Goal: Information Seeking & Learning: Find specific fact

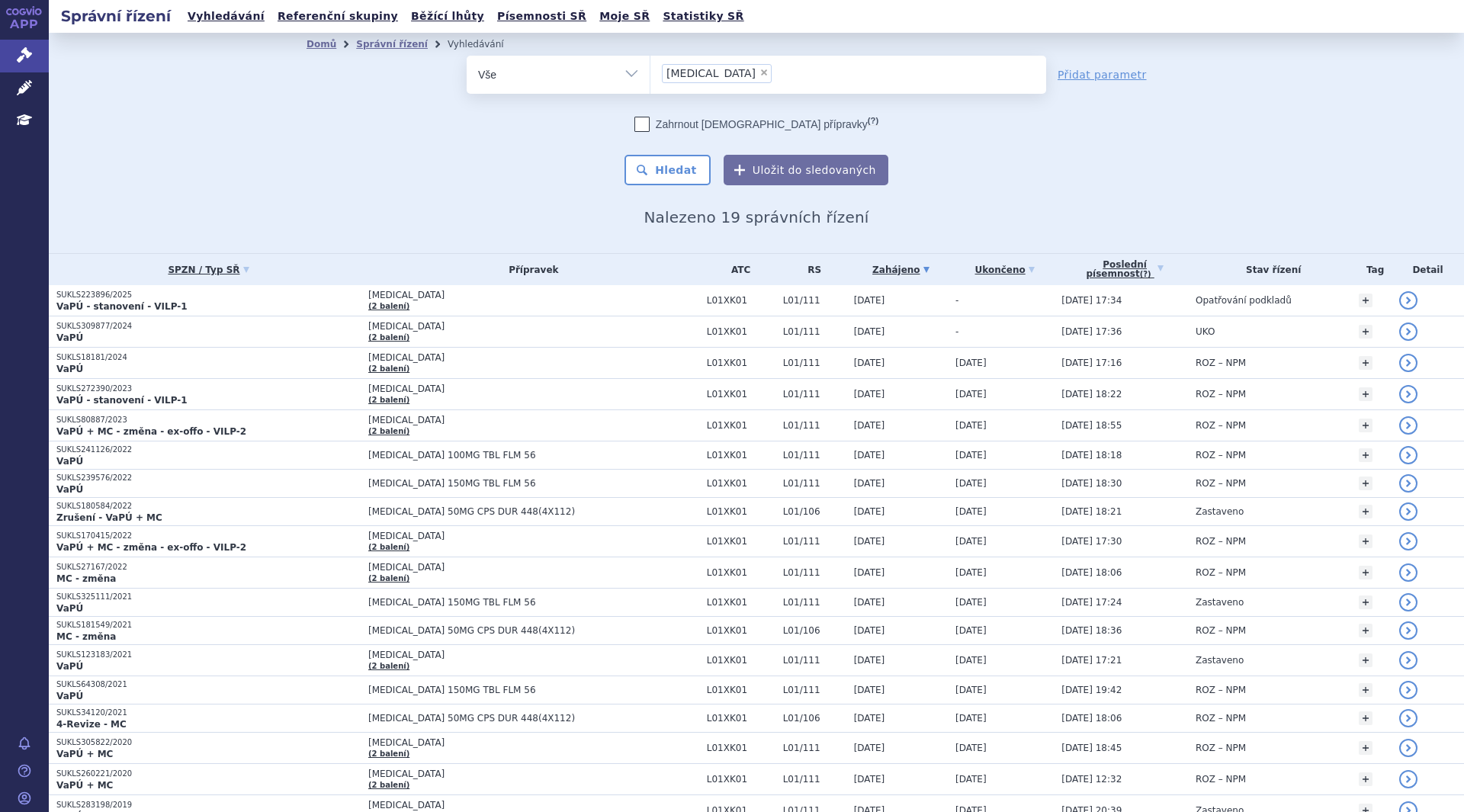
click at [760, 74] on span "×" at bounding box center [764, 73] width 10 height 10
click at [651, 74] on select "lynparza" at bounding box center [650, 74] width 1 height 38
select select
type input "fl"
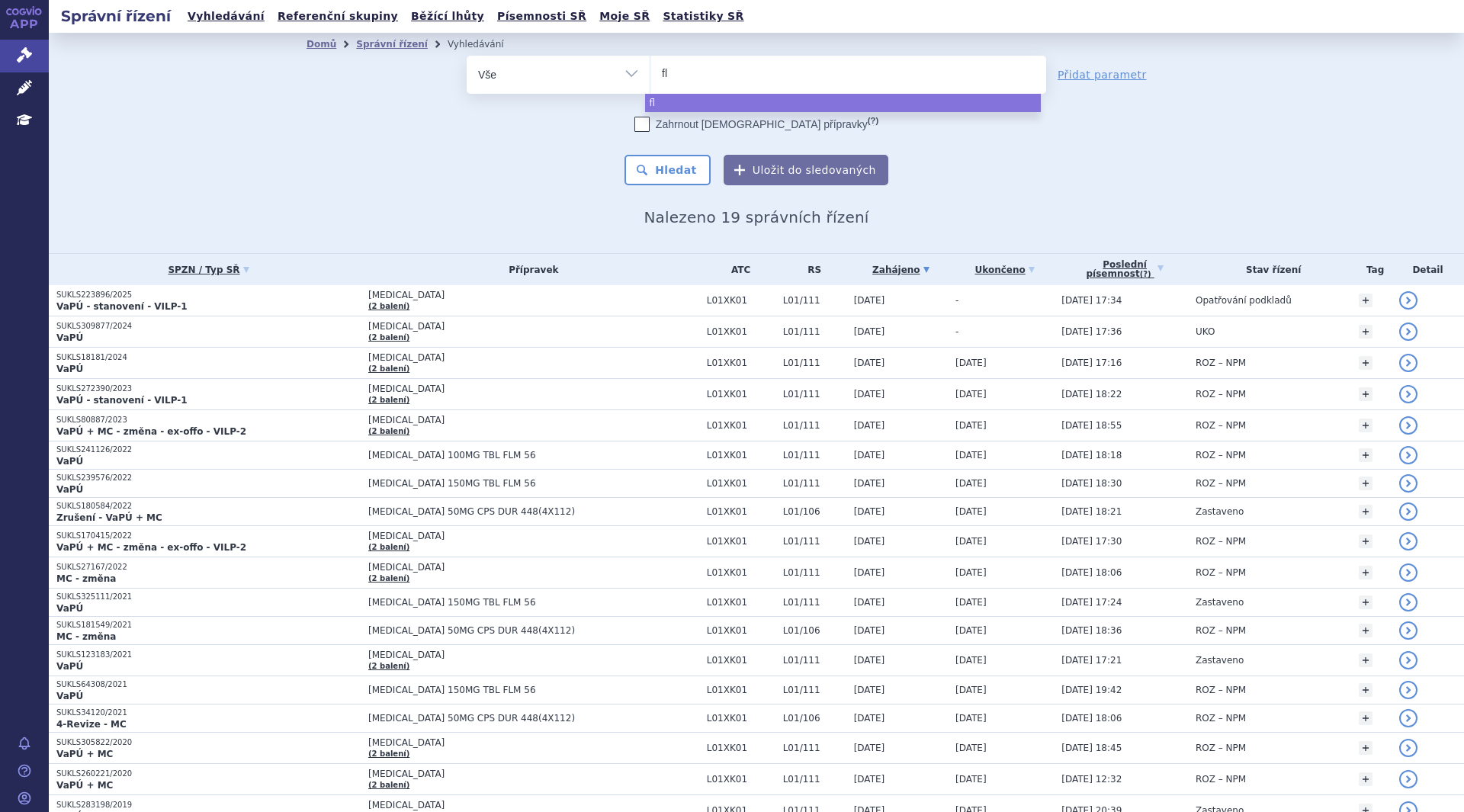
type input "flu"
type input "fluen"
type input "fluenz"
select select "fluenz"
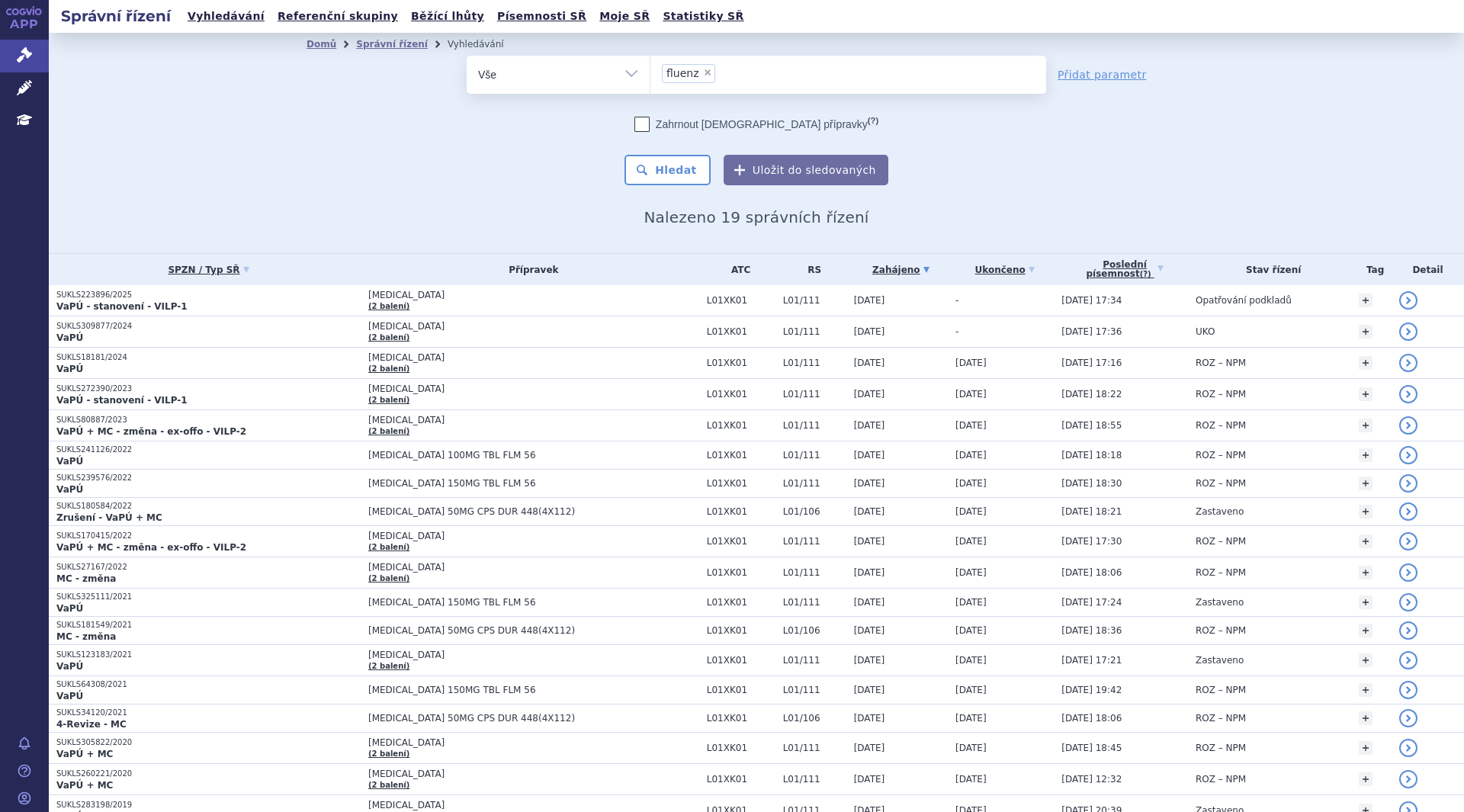
click at [678, 158] on button "Hledat" at bounding box center [667, 170] width 86 height 31
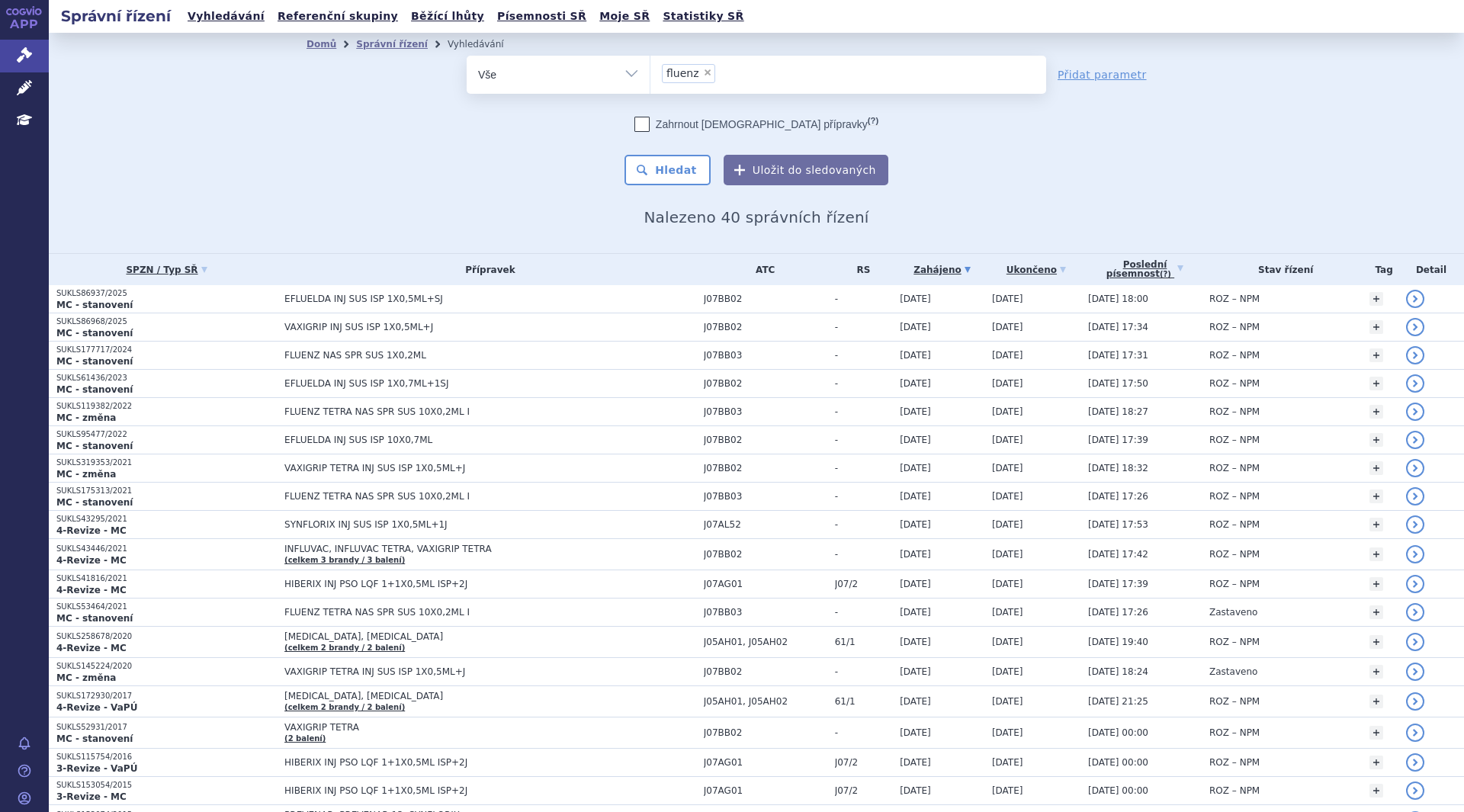
click at [703, 71] on span "×" at bounding box center [708, 73] width 10 height 10
click at [651, 71] on select "fluenz" at bounding box center [650, 74] width 1 height 38
select select
type input "fl"
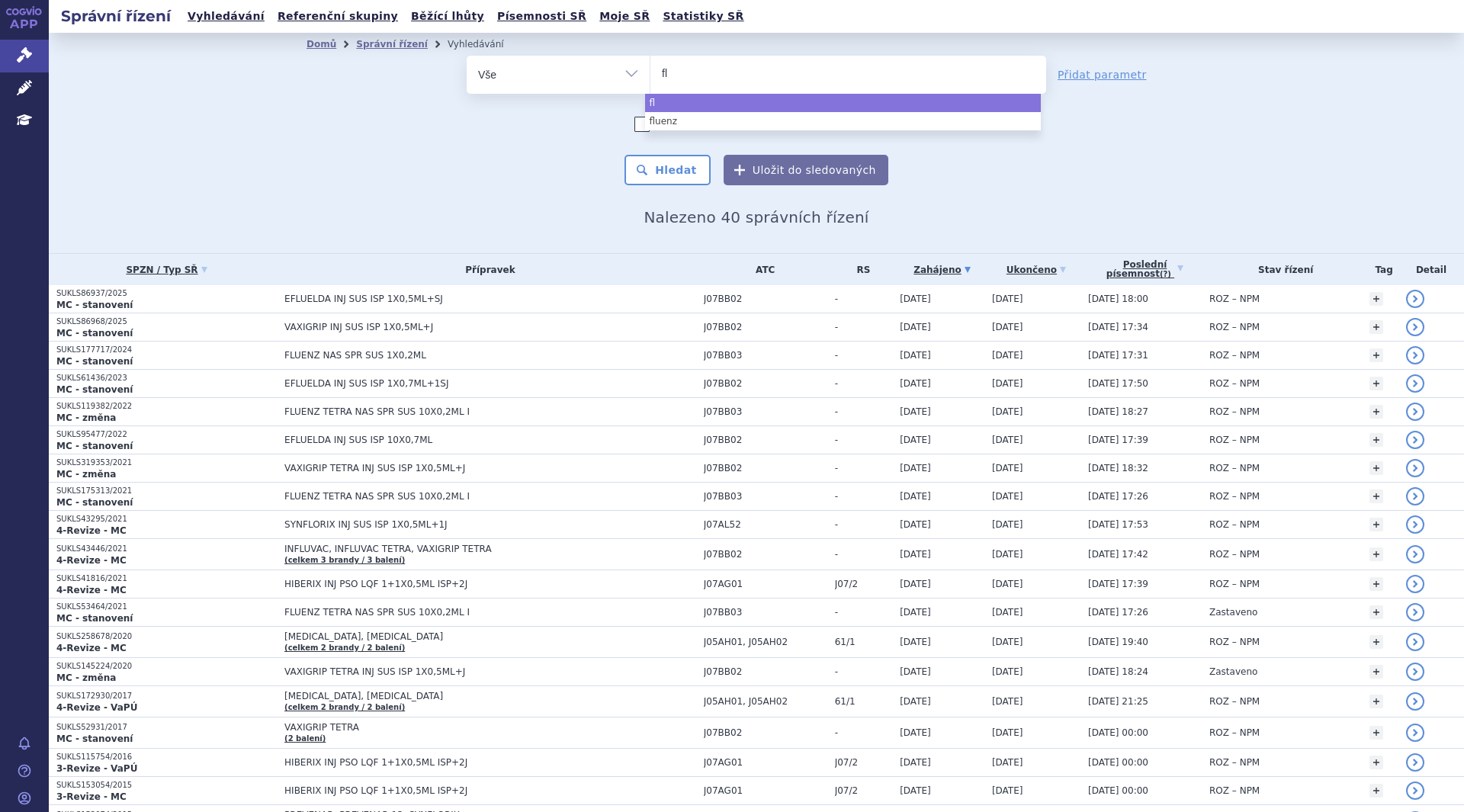
type input "flu"
type input "fluen"
type input "fluenz"
type input "fluenz n"
type input "fluenz na"
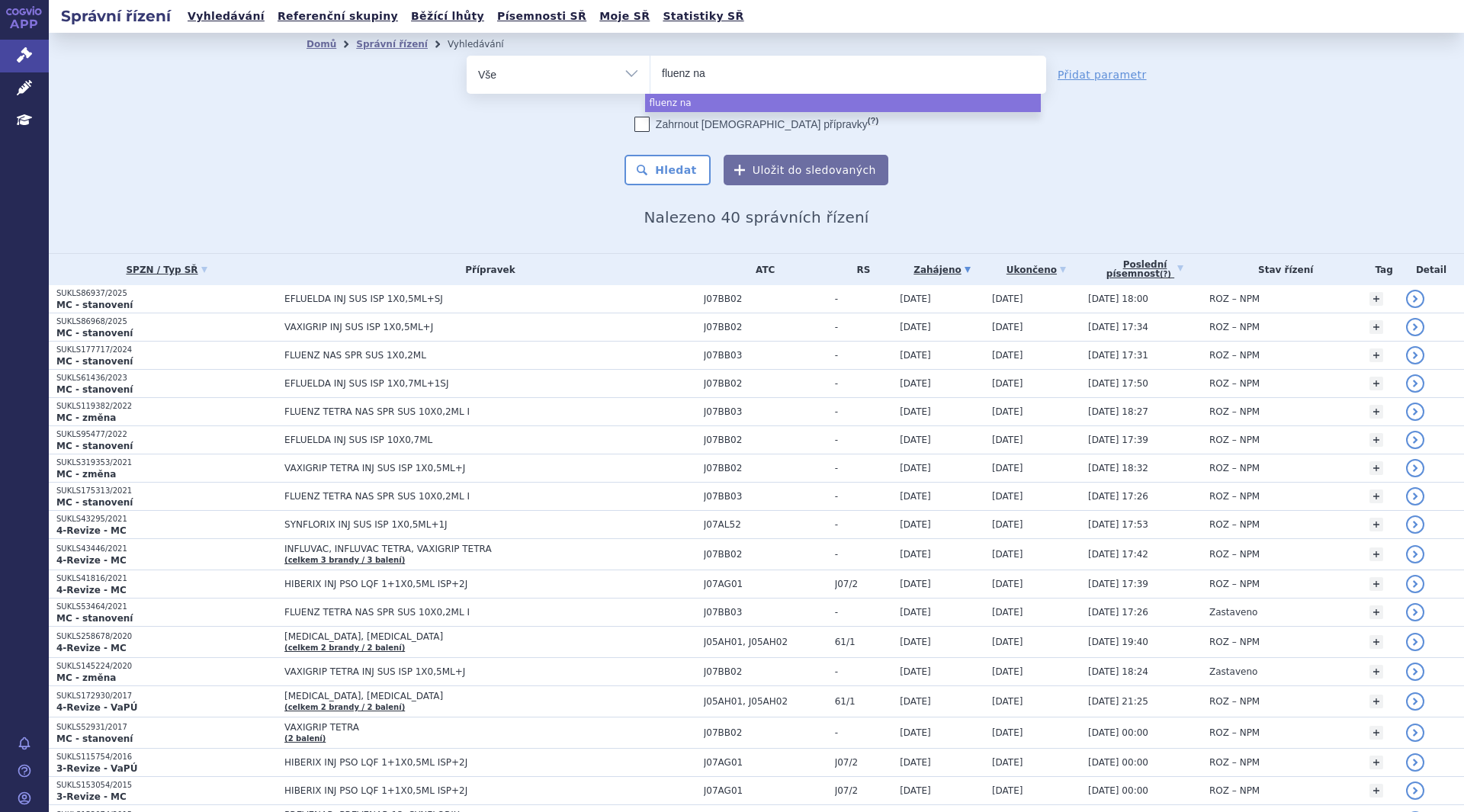
type input "fluenz nas"
select select "fluenz nas"
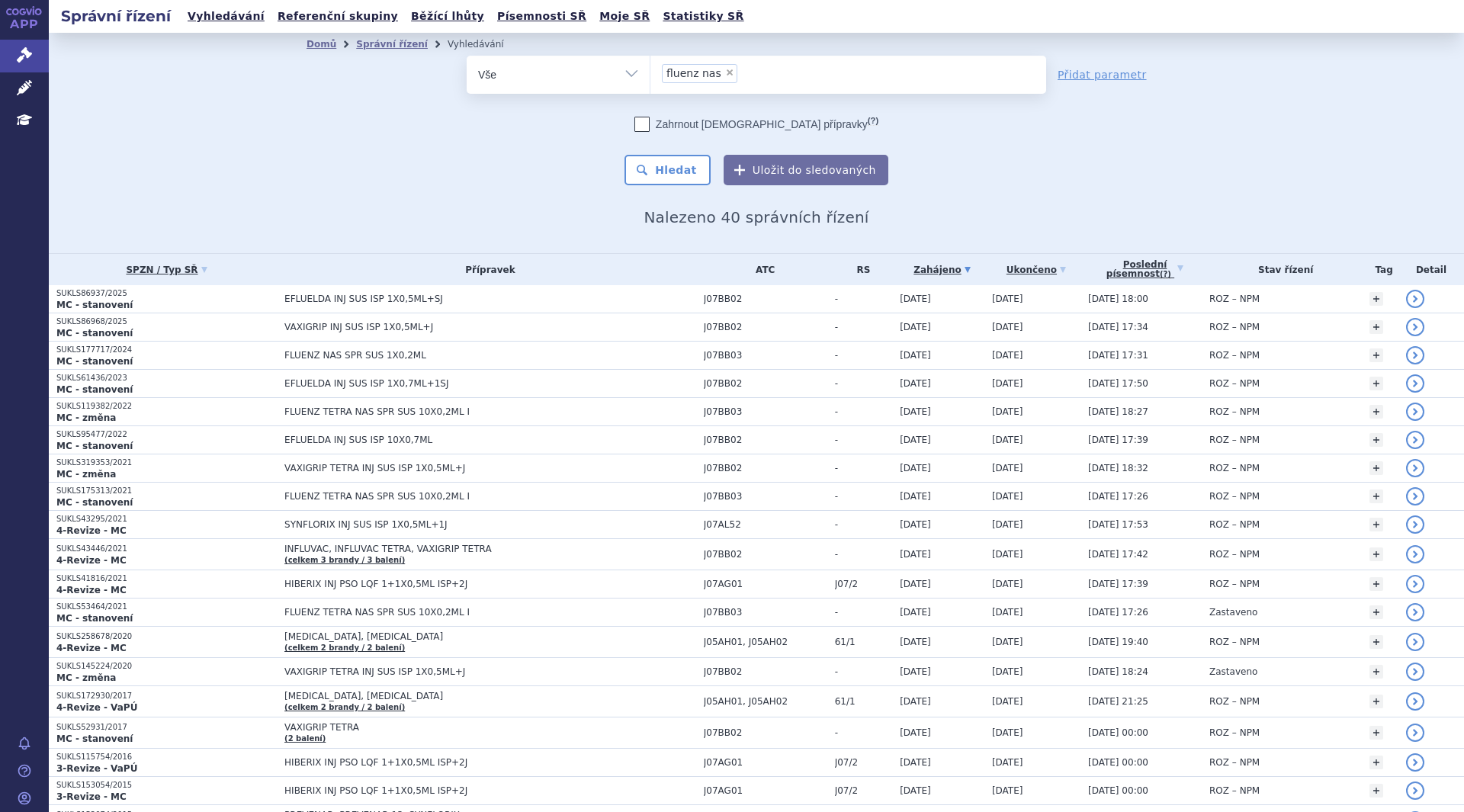
click at [681, 163] on button "Hledat" at bounding box center [667, 170] width 86 height 31
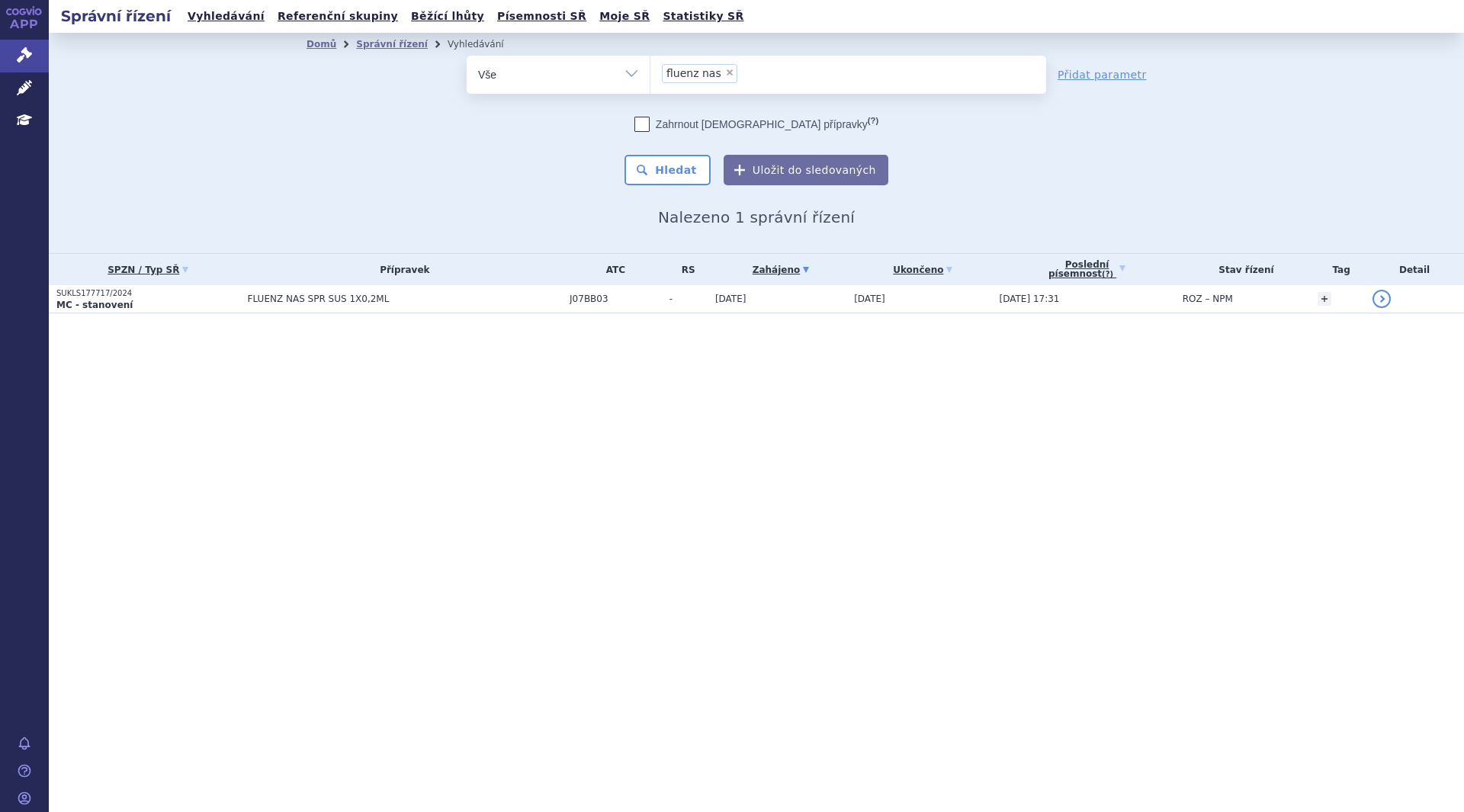
click at [192, 306] on p "MC - stanovení" at bounding box center [148, 304] width 184 height 12
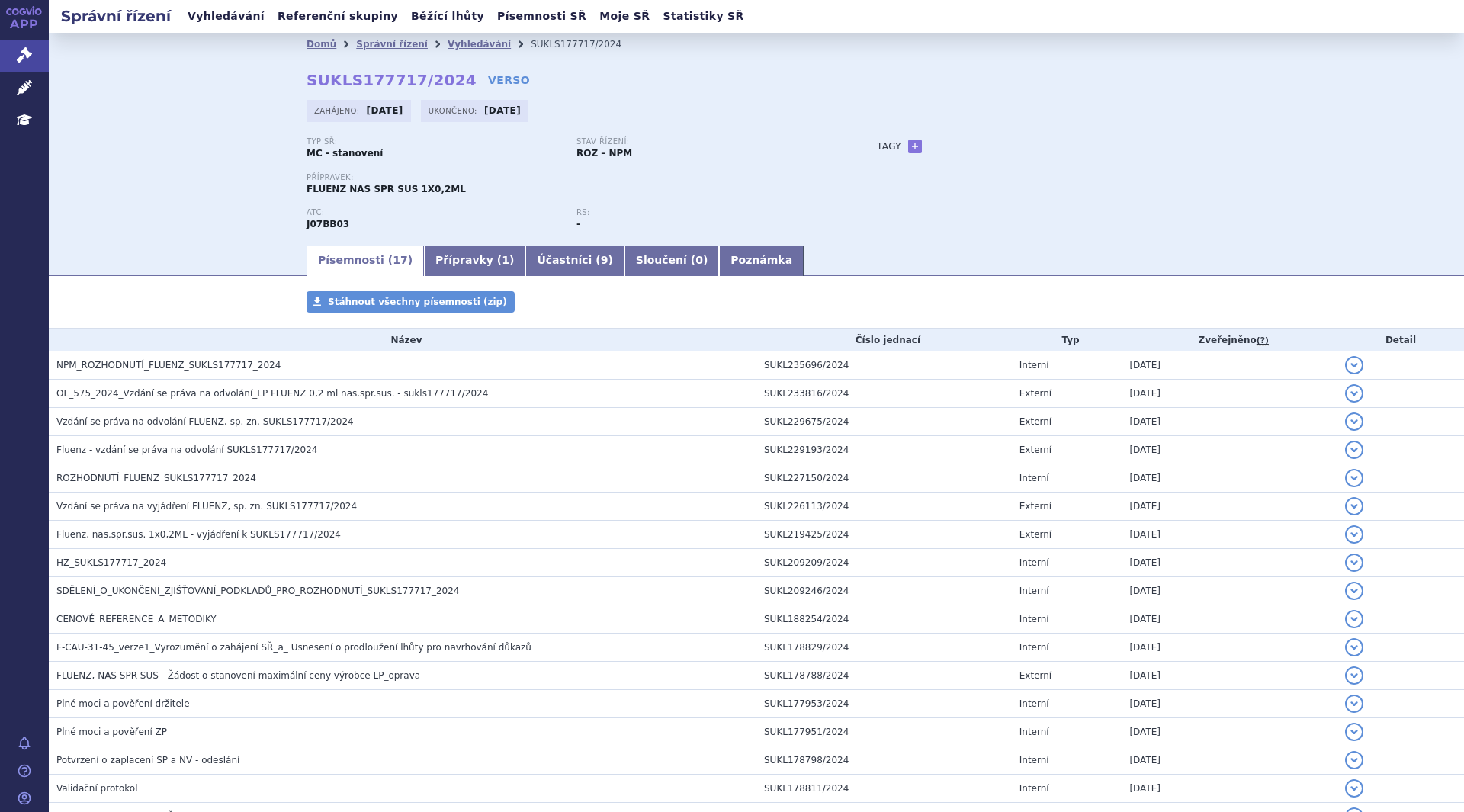
click at [1059, 139] on div "Tagy + Přidat" at bounding box center [1026, 146] width 360 height 18
